Goal: Information Seeking & Learning: Learn about a topic

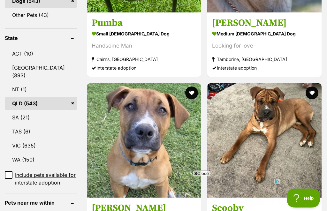
scroll to position [326, 0]
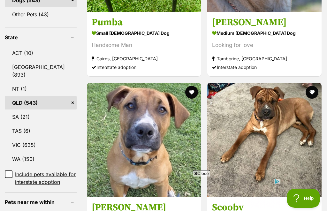
click at [212, 202] on h3 "Scooby" at bounding box center [264, 208] width 105 height 12
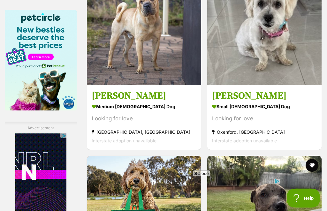
scroll to position [1055, 0]
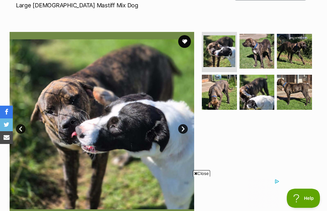
click at [294, 51] on img at bounding box center [294, 51] width 35 height 35
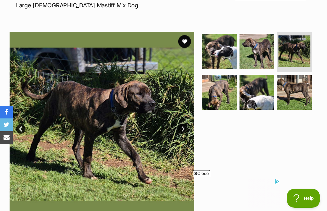
click at [225, 54] on img at bounding box center [219, 51] width 35 height 35
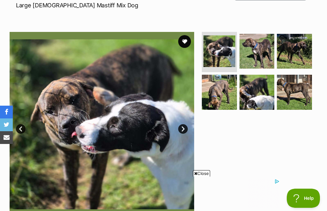
click at [257, 55] on img at bounding box center [257, 51] width 35 height 35
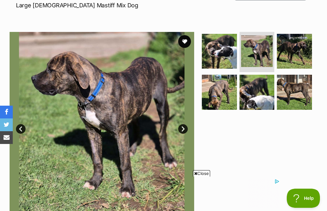
click at [222, 96] on img at bounding box center [219, 92] width 35 height 35
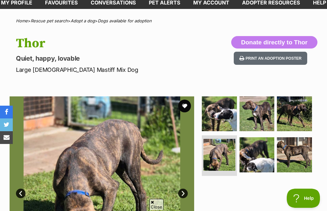
click at [259, 115] on img at bounding box center [257, 113] width 35 height 35
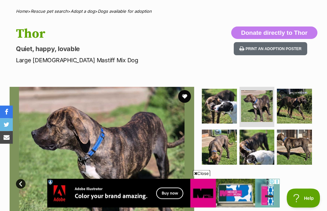
scroll to position [46, 0]
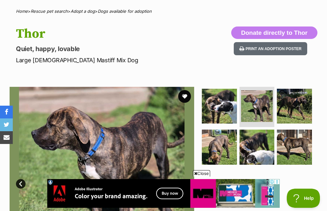
click at [258, 147] on img at bounding box center [257, 147] width 35 height 35
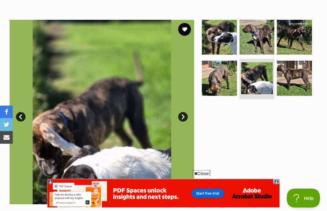
scroll to position [113, 0]
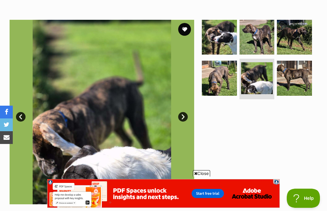
click at [185, 118] on link "Next" at bounding box center [183, 117] width 10 height 10
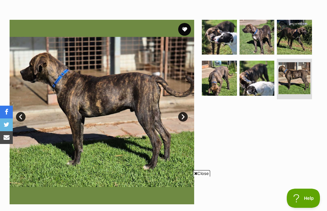
scroll to position [0, 0]
